Goal: Navigation & Orientation: Understand site structure

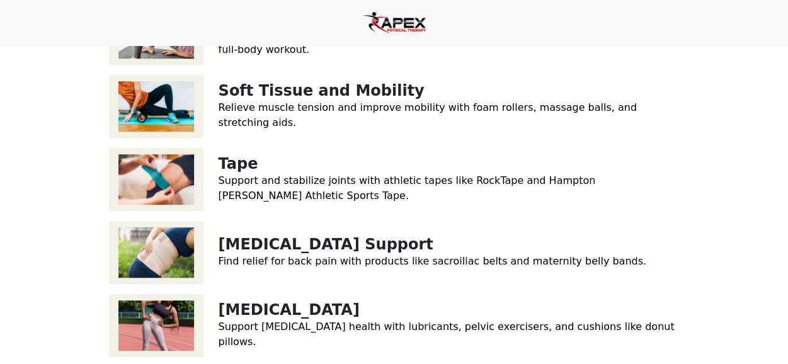
scroll to position [220, 0]
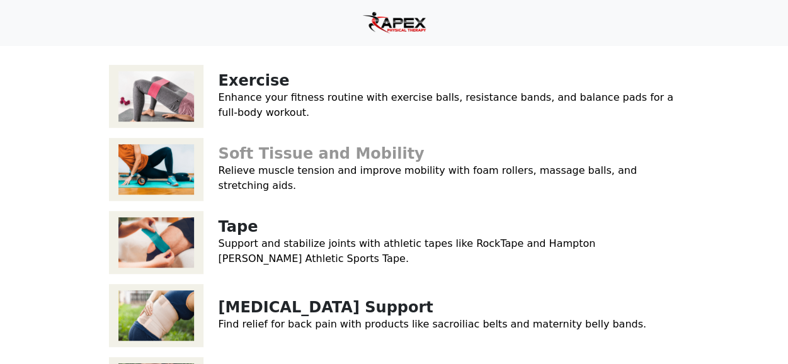
click at [253, 163] on link "Soft Tissue and Mobility" at bounding box center [322, 154] width 206 height 18
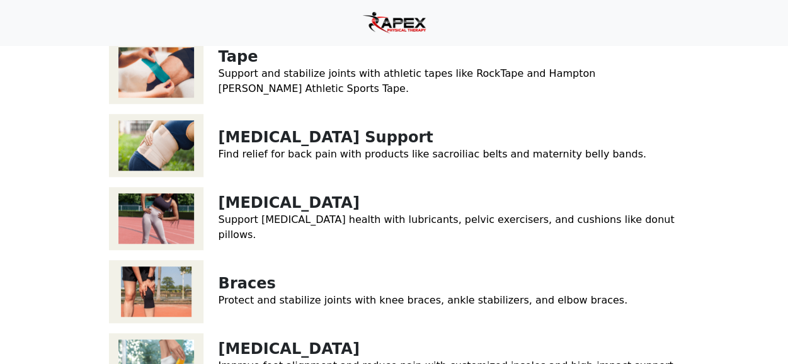
scroll to position [409, 0]
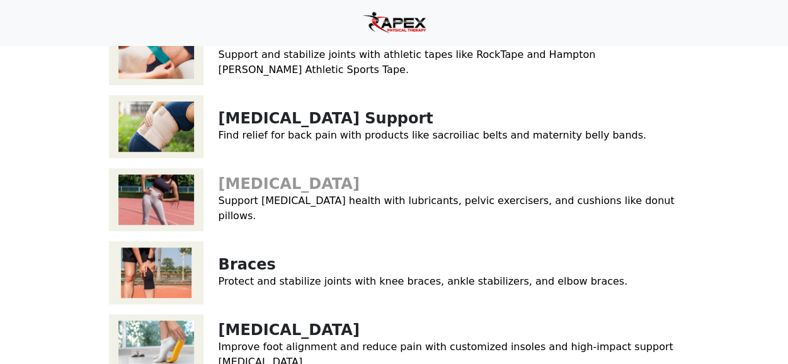
click at [278, 193] on link "Pelvic Floor" at bounding box center [289, 184] width 141 height 18
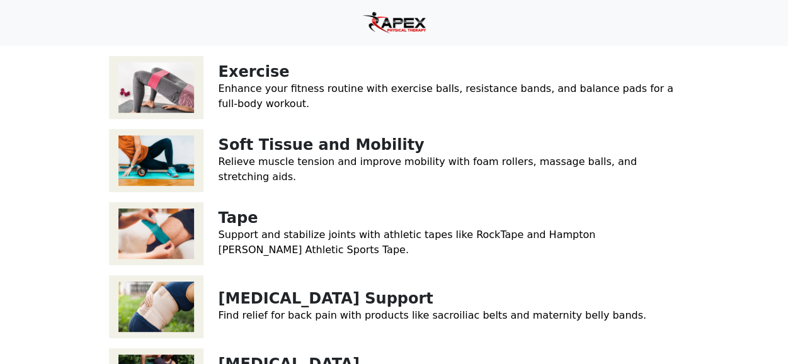
scroll to position [220, 0]
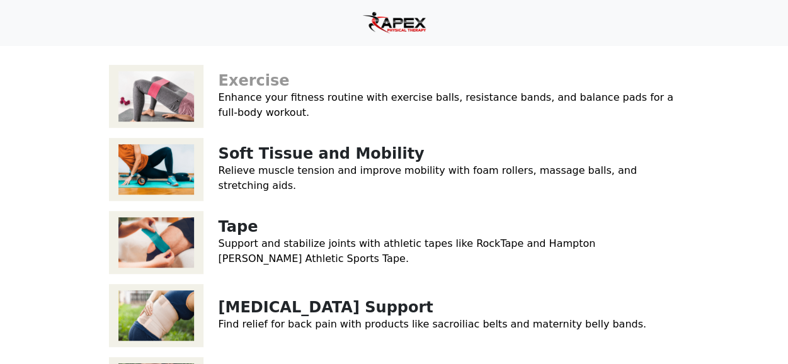
click at [260, 84] on link "Exercise" at bounding box center [254, 81] width 71 height 18
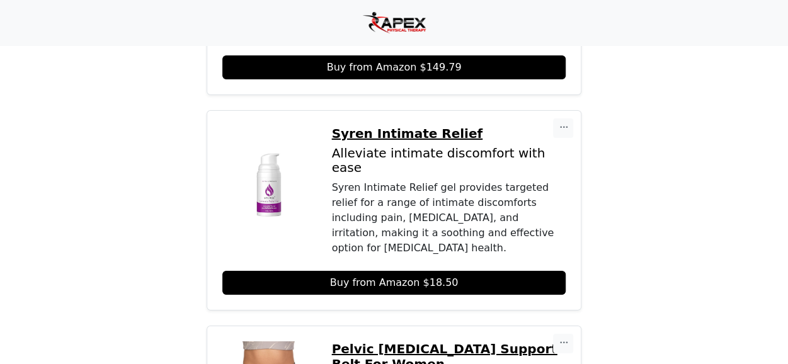
scroll to position [2164, 0]
